Goal: Task Accomplishment & Management: Complete application form

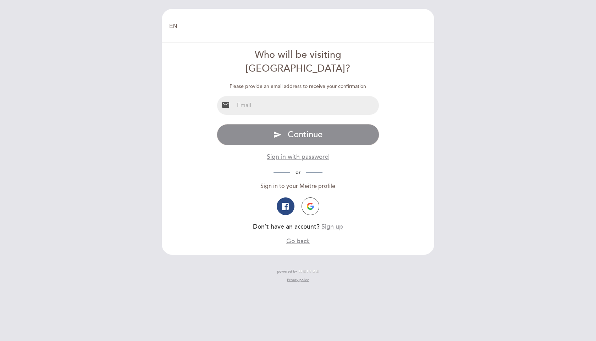
click at [290, 96] on input "email" at bounding box center [306, 105] width 145 height 19
type input "[EMAIL_ADDRESS][DOMAIN_NAME]"
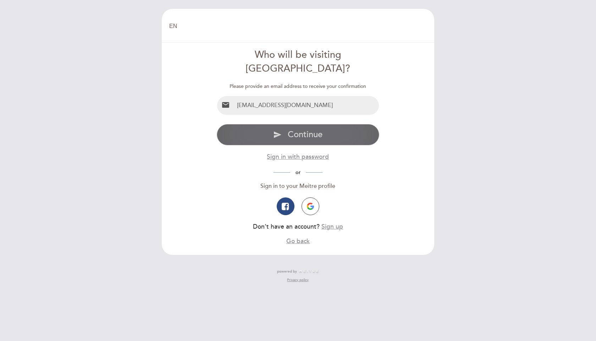
click at [296, 130] on span "Continue" at bounding box center [305, 135] width 35 height 10
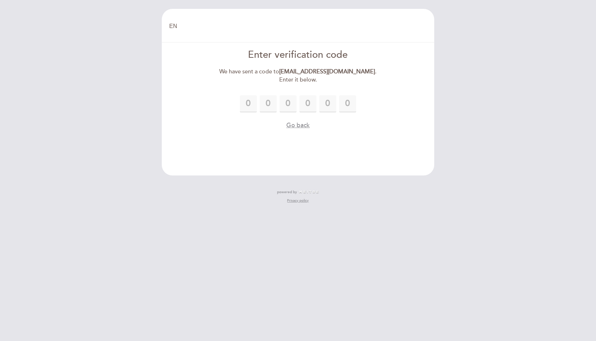
type input "8"
type input "4"
type input "5"
type input "7"
type input "2"
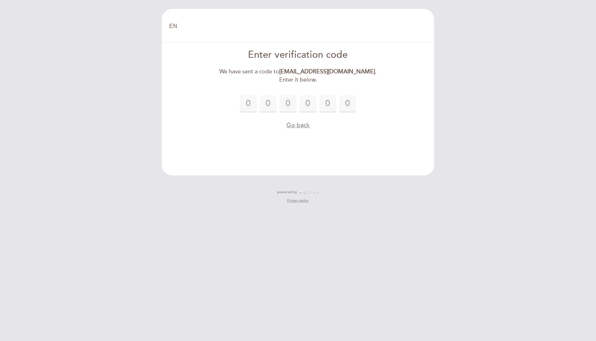
type input "8"
